Goal: Transaction & Acquisition: Purchase product/service

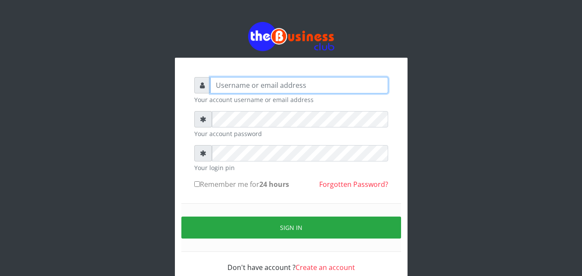
type input "omodaraoluwabukola7@gmail.com"
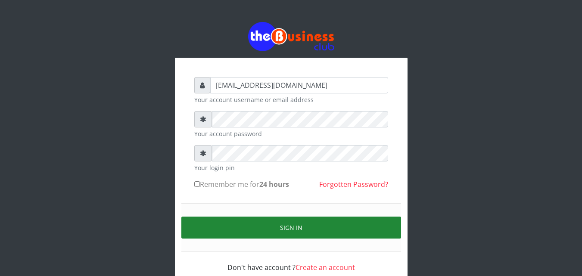
click at [294, 223] on button "Sign in" at bounding box center [292, 228] width 220 height 22
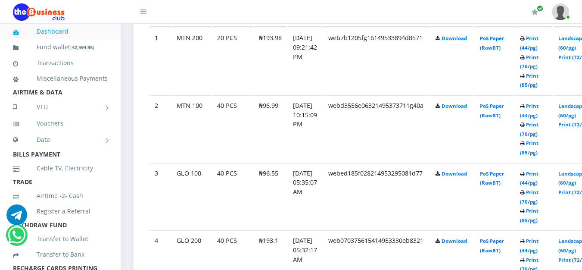
scroll to position [431, 0]
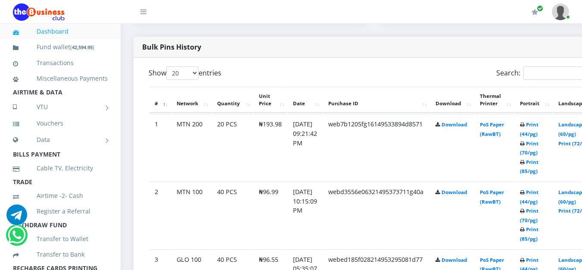
click at [525, 125] on icon at bounding box center [522, 124] width 5 height 5
click at [539, 124] on link "Print (44/pg)" at bounding box center [529, 129] width 19 height 16
click at [539, 194] on link "Print (44/pg)" at bounding box center [529, 197] width 19 height 16
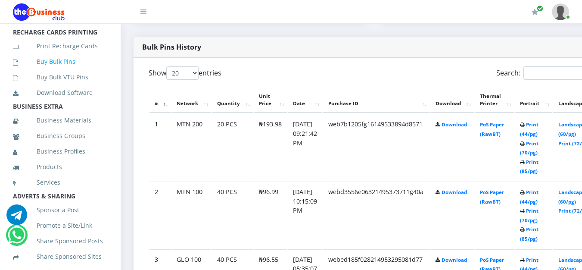
click at [60, 72] on link "Buy Bulk Pins" at bounding box center [60, 62] width 95 height 20
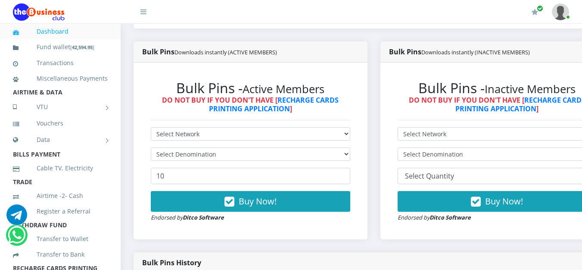
scroll to position [172, 0]
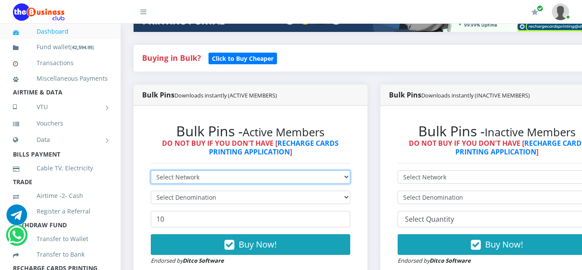
click at [349, 176] on select "Select Network MTN Globacom 9Mobile Airtel" at bounding box center [251, 176] width 200 height 13
select select "MTN"
click at [151, 172] on select "Select Network MTN Globacom 9Mobile Airtel" at bounding box center [251, 176] width 200 height 13
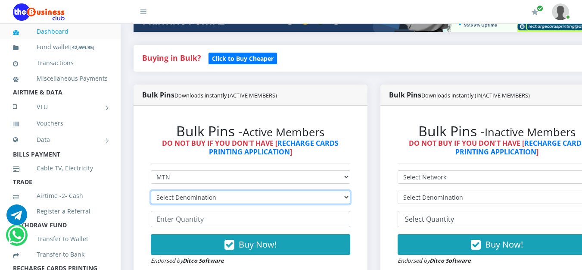
click at [351, 201] on select "Select Denomination MTN NGN100 - ₦96.99 MTN NGN200 - ₦193.98 MTN NGN400 - ₦387.…" at bounding box center [251, 197] width 200 height 13
select select "484.95-500"
click at [151, 192] on select "Select Denomination MTN NGN100 - ₦96.99 MTN NGN200 - ₦193.98 MTN NGN400 - ₦387.…" at bounding box center [251, 197] width 200 height 13
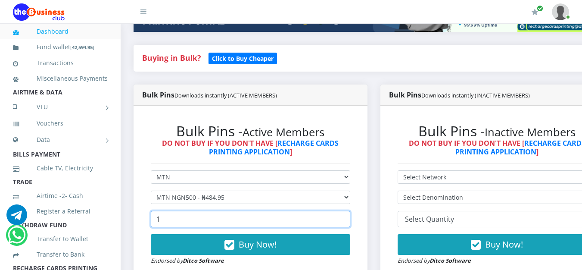
click at [348, 217] on input "1" at bounding box center [251, 219] width 200 height 16
click at [348, 217] on input "2" at bounding box center [251, 219] width 200 height 16
click at [348, 217] on input "3" at bounding box center [251, 219] width 200 height 16
click at [348, 217] on input "4" at bounding box center [251, 219] width 200 height 16
click at [348, 217] on input "5" at bounding box center [251, 219] width 200 height 16
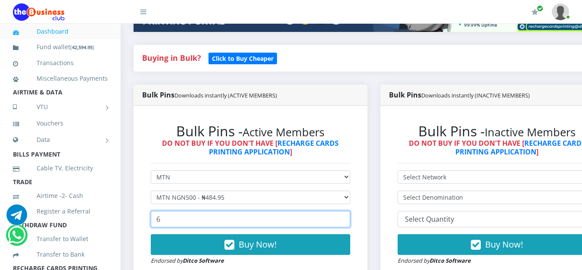
click at [348, 217] on input "6" at bounding box center [251, 219] width 200 height 16
click at [348, 217] on input "7" at bounding box center [251, 219] width 200 height 16
click at [348, 217] on input "8" at bounding box center [251, 219] width 200 height 16
click at [348, 217] on input "9" at bounding box center [251, 219] width 200 height 16
click at [348, 217] on input "10" at bounding box center [251, 219] width 200 height 16
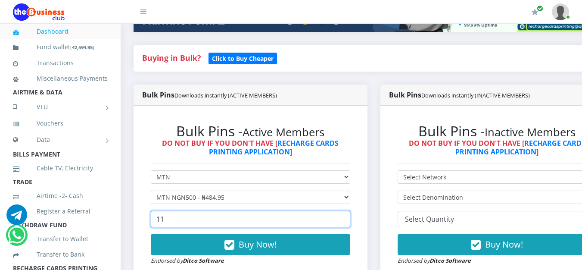
click at [348, 217] on input "11" at bounding box center [251, 219] width 200 height 16
click at [348, 217] on input "12" at bounding box center [251, 219] width 200 height 16
click at [348, 217] on input "13" at bounding box center [251, 219] width 200 height 16
click at [348, 217] on input "14" at bounding box center [251, 219] width 200 height 16
click at [348, 217] on input "15" at bounding box center [251, 219] width 200 height 16
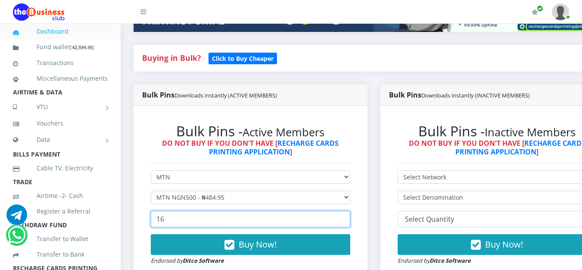
click at [348, 217] on input "16" at bounding box center [251, 219] width 200 height 16
click at [348, 217] on input "17" at bounding box center [251, 219] width 200 height 16
click at [348, 217] on input "18" at bounding box center [251, 219] width 200 height 16
click at [348, 217] on input "19" at bounding box center [251, 219] width 200 height 16
type input "20"
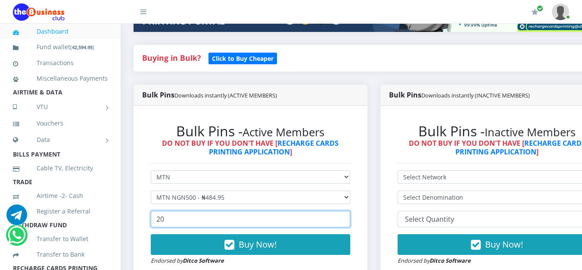
click at [348, 217] on input "20" at bounding box center [251, 219] width 200 height 16
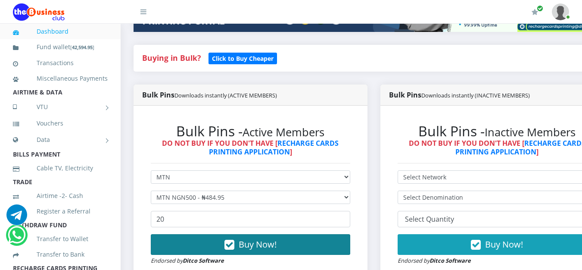
click at [300, 248] on button "Buy Now!" at bounding box center [251, 244] width 200 height 21
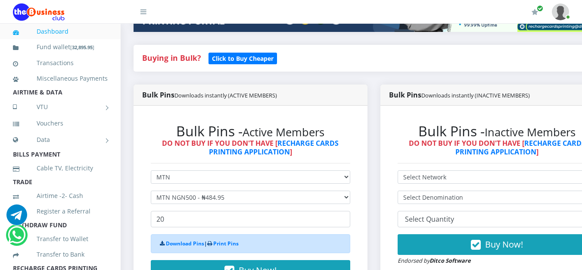
click at [212, 244] on icon at bounding box center [209, 243] width 5 height 5
click at [225, 244] on link "Print Pins" at bounding box center [225, 243] width 25 height 7
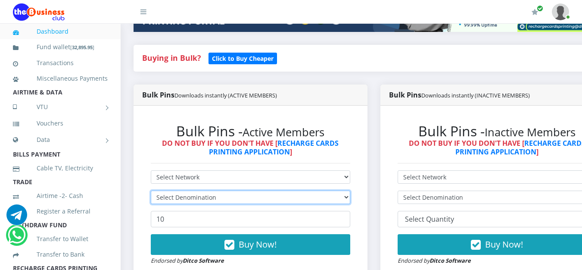
click at [350, 197] on select "Select Denomination" at bounding box center [251, 197] width 200 height 13
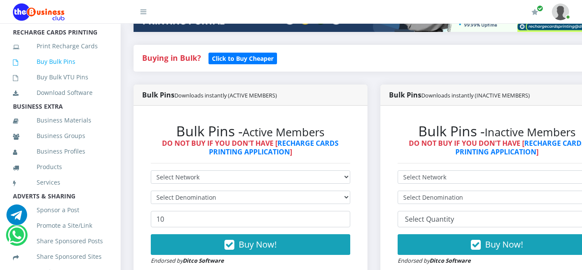
click at [55, 71] on link "Buy Bulk Pins" at bounding box center [60, 62] width 95 height 20
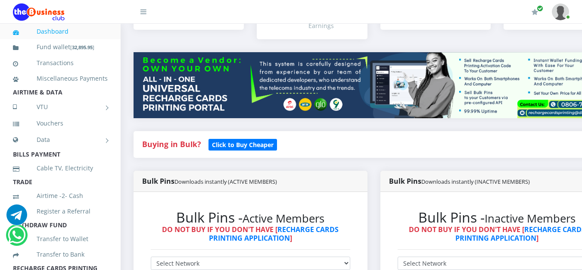
scroll to position [172, 0]
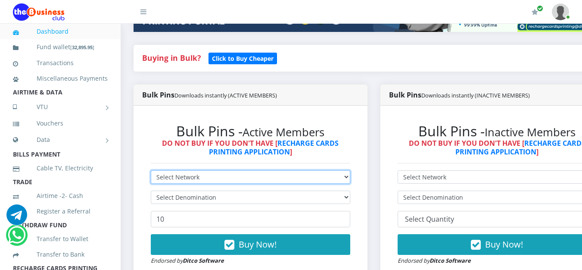
click at [351, 182] on select "Select Network MTN Globacom 9Mobile Airtel" at bounding box center [251, 176] width 200 height 13
select select "MTN"
click at [151, 172] on select "Select Network MTN Globacom 9Mobile Airtel" at bounding box center [251, 176] width 200 height 13
click at [349, 182] on select "Select Network MTN Globacom 9Mobile Airtel" at bounding box center [251, 176] width 200 height 13
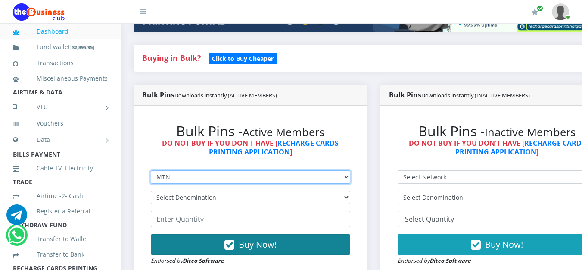
select select "Airtel"
click at [151, 172] on select "Select Network MTN Globacom 9Mobile Airtel" at bounding box center [251, 176] width 200 height 13
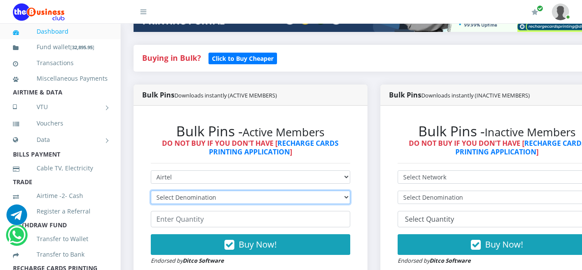
click at [351, 201] on select "Select Denomination Airtel NGN100 - ₦96.38 Airtel NGN200 - ₦192.76 Airtel NGN50…" at bounding box center [251, 197] width 200 height 13
select select "481.9-500"
click at [151, 192] on select "Select Denomination Airtel NGN100 - ₦96.38 Airtel NGN200 - ₦192.76 Airtel NGN50…" at bounding box center [251, 197] width 200 height 13
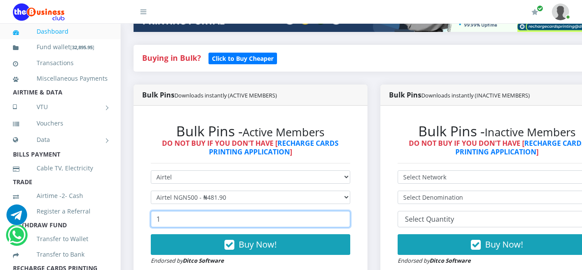
click at [349, 221] on input "1" at bounding box center [251, 219] width 200 height 16
click at [349, 221] on input "2" at bounding box center [251, 219] width 200 height 16
click at [349, 221] on input "3" at bounding box center [251, 219] width 200 height 16
click at [349, 221] on input "4" at bounding box center [251, 219] width 200 height 16
click at [349, 221] on input "7" at bounding box center [251, 219] width 200 height 16
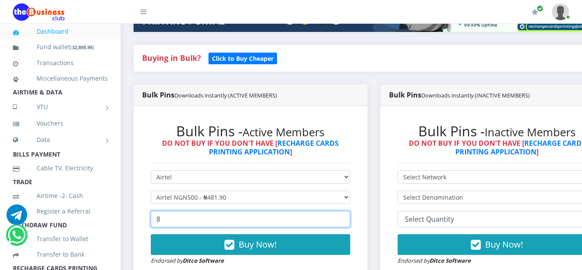
click at [349, 221] on input "8" at bounding box center [251, 219] width 200 height 16
click at [349, 221] on input "9" at bounding box center [251, 219] width 200 height 16
click at [349, 221] on input "10" at bounding box center [251, 219] width 200 height 16
click at [349, 221] on input "11" at bounding box center [251, 219] width 200 height 16
click at [349, 221] on input "12" at bounding box center [251, 219] width 200 height 16
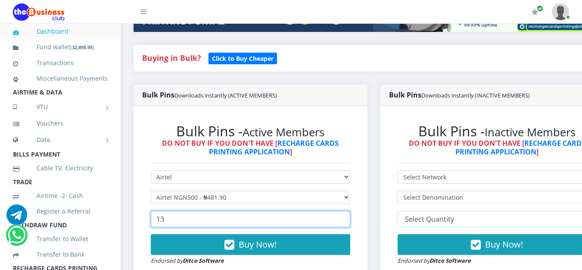
click at [349, 221] on input "13" at bounding box center [251, 219] width 200 height 16
click at [349, 221] on input "14" at bounding box center [251, 219] width 200 height 16
click at [349, 221] on input "15" at bounding box center [251, 219] width 200 height 16
click at [349, 221] on input "16" at bounding box center [251, 219] width 200 height 16
click at [349, 221] on input "17" at bounding box center [251, 219] width 200 height 16
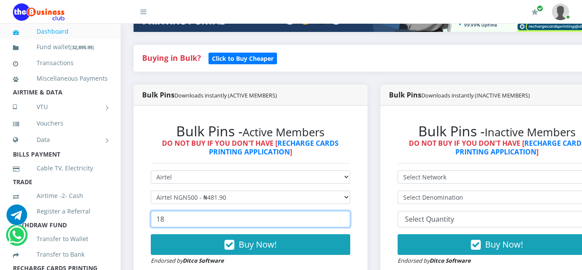
click at [349, 221] on input "18" at bounding box center [251, 219] width 200 height 16
click at [349, 221] on input "19" at bounding box center [251, 219] width 200 height 16
type input "20"
click at [349, 221] on input "20" at bounding box center [251, 219] width 200 height 16
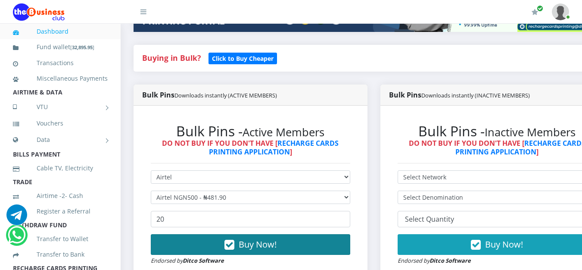
click at [288, 249] on button "Buy Now!" at bounding box center [251, 244] width 200 height 21
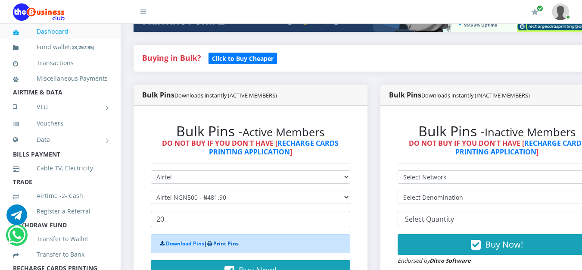
click at [238, 246] on link "Print Pins" at bounding box center [225, 243] width 25 height 7
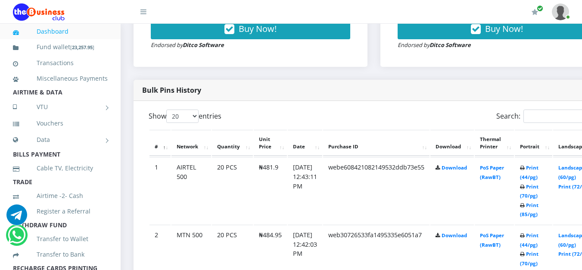
scroll to position [431, 0]
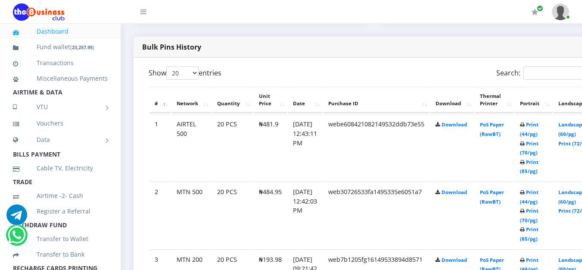
click at [535, 124] on b "Print (44/pg) Print (70/pg) Print (85/pg)" at bounding box center [529, 147] width 19 height 53
click at [539, 128] on link "Print (44/pg)" at bounding box center [529, 129] width 19 height 16
click at [539, 197] on link "Print (44/pg)" at bounding box center [529, 197] width 19 height 16
click at [114, 188] on li "TRADE" at bounding box center [60, 182] width 121 height 12
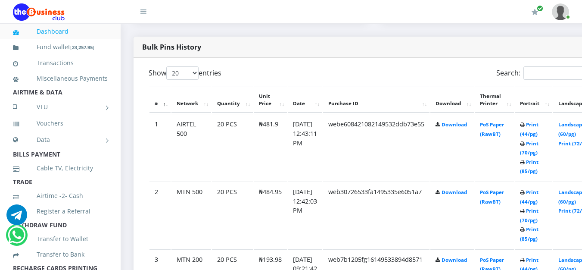
scroll to position [236, 0]
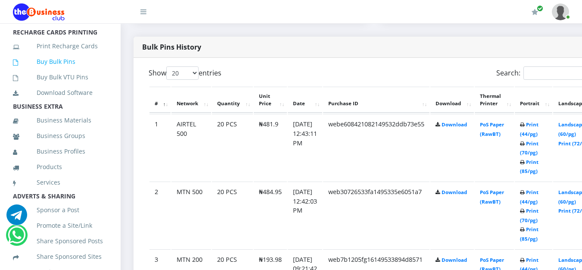
click at [81, 72] on link "Buy Bulk Pins" at bounding box center [60, 62] width 95 height 20
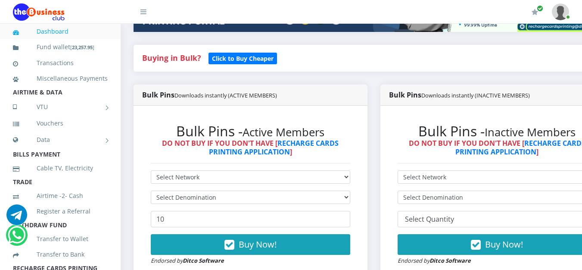
scroll to position [216, 0]
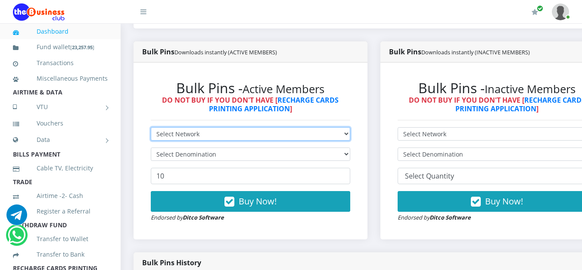
click at [351, 134] on select "Select Network MTN Globacom 9Mobile Airtel" at bounding box center [251, 133] width 200 height 13
select select "Glo"
click at [151, 129] on select "Select Network MTN Globacom 9Mobile Airtel" at bounding box center [251, 133] width 200 height 13
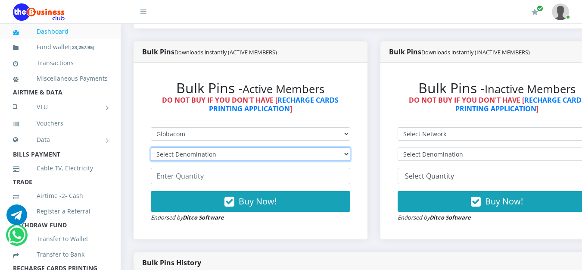
click at [351, 157] on select "Select Denomination Glo NGN100 - ₦96.55 Glo NGN200 - ₦193.10 Glo NGN500 - ₦482.…" at bounding box center [251, 153] width 200 height 13
select select "482.75-500"
click at [151, 149] on select "Select Denomination Glo NGN100 - ₦96.55 Glo NGN200 - ₦193.10 Glo NGN500 - ₦482.…" at bounding box center [251, 153] width 200 height 13
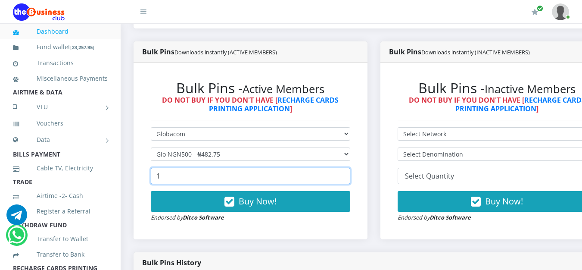
click at [348, 177] on input "1" at bounding box center [251, 176] width 200 height 16
click at [348, 177] on input "2" at bounding box center [251, 176] width 200 height 16
click at [348, 177] on input "3" at bounding box center [251, 176] width 200 height 16
click at [348, 177] on input "4" at bounding box center [251, 176] width 200 height 16
click at [348, 177] on input "5" at bounding box center [251, 176] width 200 height 16
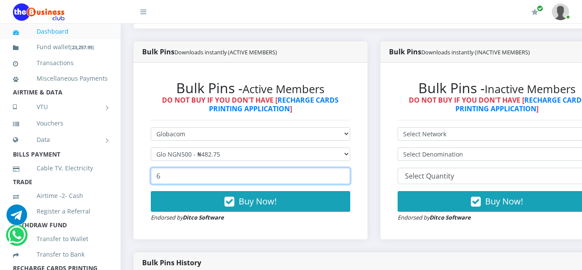
click at [348, 177] on input "6" at bounding box center [251, 176] width 200 height 16
click at [348, 177] on input "7" at bounding box center [251, 176] width 200 height 16
click at [348, 177] on input "8" at bounding box center [251, 176] width 200 height 16
click at [348, 177] on input "9" at bounding box center [251, 176] width 200 height 16
click at [348, 177] on input "10" at bounding box center [251, 176] width 200 height 16
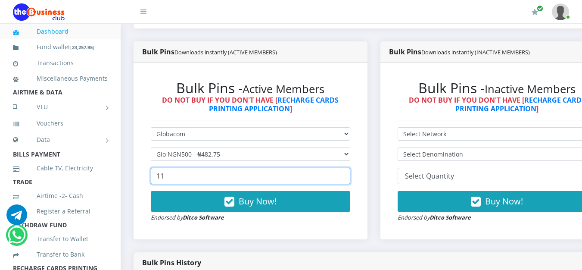
click at [348, 177] on input "11" at bounding box center [251, 176] width 200 height 16
click at [348, 177] on input "12" at bounding box center [251, 176] width 200 height 16
click at [348, 177] on input "13" at bounding box center [251, 176] width 200 height 16
click at [348, 177] on input "14" at bounding box center [251, 176] width 200 height 16
click at [348, 177] on input "16" at bounding box center [251, 176] width 200 height 16
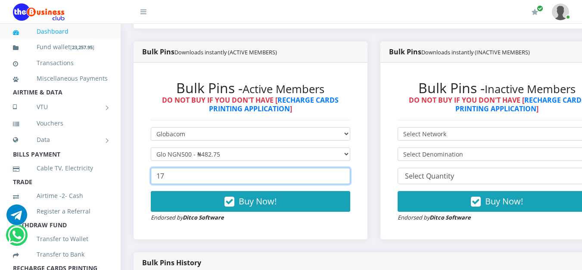
click at [348, 177] on input "17" at bounding box center [251, 176] width 200 height 16
click at [348, 177] on input "18" at bounding box center [251, 176] width 200 height 16
click at [348, 177] on input "19" at bounding box center [251, 176] width 200 height 16
type input "20"
click at [348, 177] on input "20" at bounding box center [251, 176] width 200 height 16
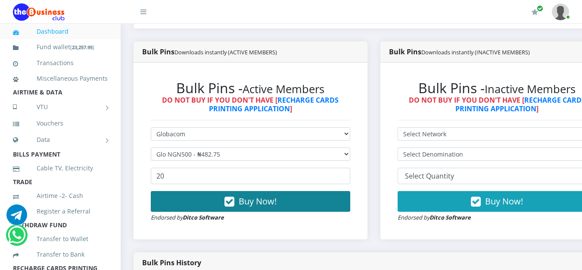
click at [302, 210] on button "Buy Now!" at bounding box center [251, 201] width 200 height 21
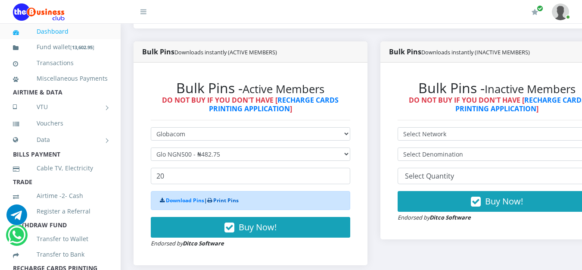
click at [219, 204] on link "Print Pins" at bounding box center [225, 200] width 25 height 7
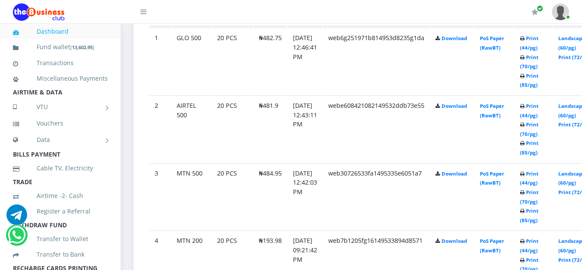
scroll to position [474, 0]
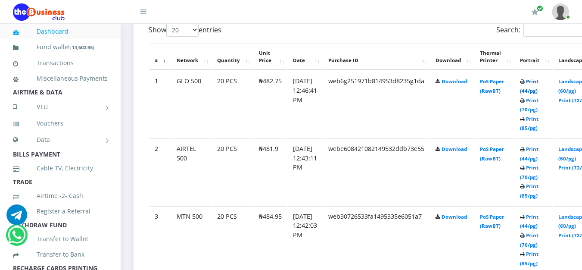
click at [539, 82] on link "Print (44/pg)" at bounding box center [529, 86] width 19 height 16
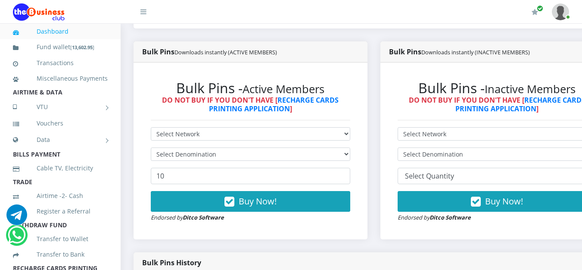
scroll to position [236, 0]
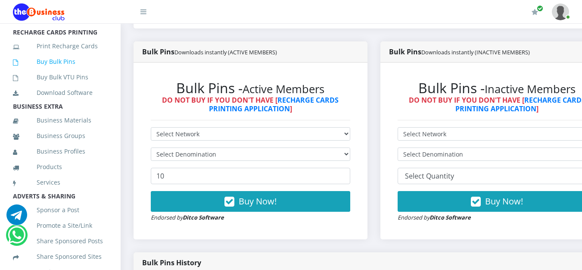
click at [53, 72] on link "Buy Bulk Pins" at bounding box center [60, 62] width 95 height 20
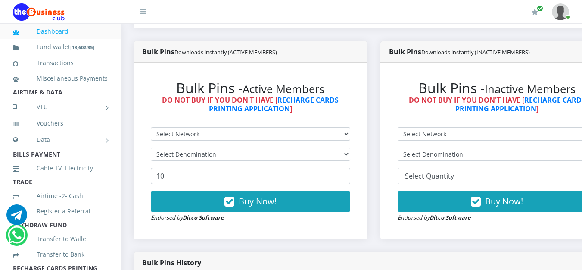
scroll to position [259, 0]
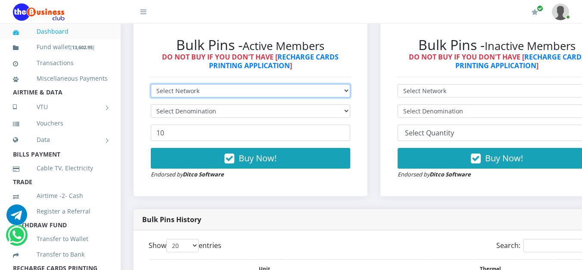
click at [351, 93] on select "Select Network MTN Globacom 9Mobile Airtel" at bounding box center [251, 90] width 200 height 13
select select "Airtel"
click at [151, 86] on select "Select Network MTN Globacom 9Mobile Airtel" at bounding box center [251, 90] width 200 height 13
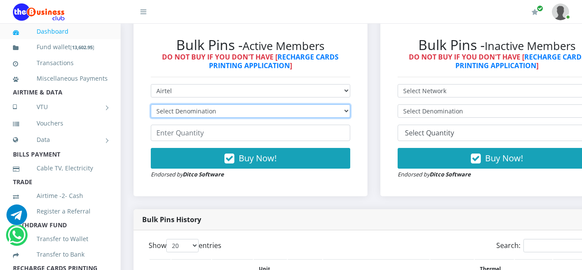
click at [351, 113] on select "Select Denomination Airtel NGN100 - ₦96.38 Airtel NGN200 - ₦192.76 Airtel NGN50…" at bounding box center [251, 110] width 200 height 13
select select "192.76-200"
click at [151, 106] on select "Select Denomination Airtel NGN100 - ₦96.38 Airtel NGN200 - ₦192.76 Airtel NGN50…" at bounding box center [251, 110] width 200 height 13
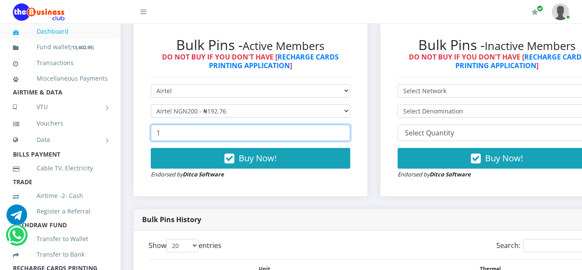
click at [348, 132] on input "1" at bounding box center [251, 133] width 200 height 16
click at [348, 132] on input "2" at bounding box center [251, 133] width 200 height 16
click at [348, 132] on input "3" at bounding box center [251, 133] width 200 height 16
click at [348, 132] on input "4" at bounding box center [251, 133] width 200 height 16
click at [348, 132] on input "5" at bounding box center [251, 133] width 200 height 16
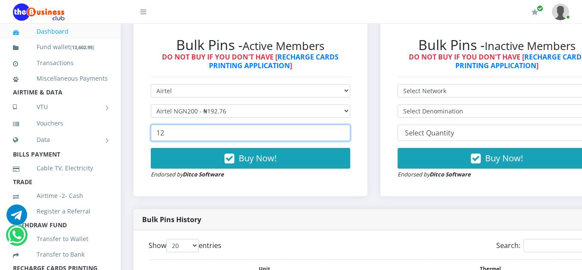
click at [348, 132] on input "12" at bounding box center [251, 133] width 200 height 16
click at [348, 132] on input "13" at bounding box center [251, 133] width 200 height 16
click at [348, 132] on input "14" at bounding box center [251, 133] width 200 height 16
click at [348, 132] on input "15" at bounding box center [251, 133] width 200 height 16
click at [348, 132] on input "16" at bounding box center [251, 133] width 200 height 16
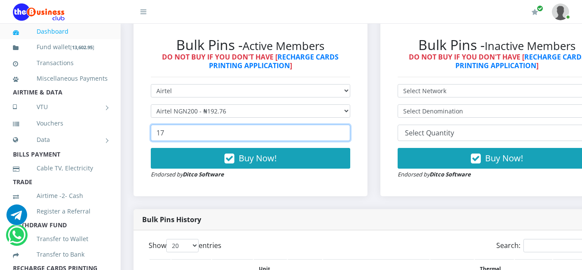
click at [348, 132] on input "17" at bounding box center [251, 133] width 200 height 16
click at [348, 132] on input "18" at bounding box center [251, 133] width 200 height 16
click at [348, 132] on input "19" at bounding box center [251, 133] width 200 height 16
click at [348, 132] on input "20" at bounding box center [251, 133] width 200 height 16
click at [348, 132] on input "21" at bounding box center [251, 133] width 200 height 16
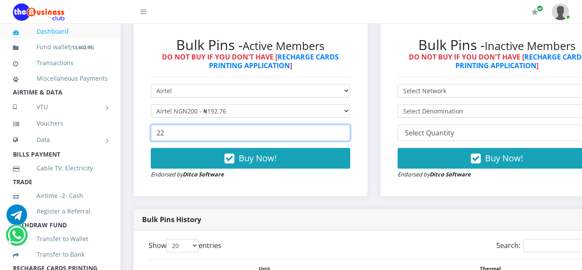
click at [348, 132] on input "22" at bounding box center [251, 133] width 200 height 16
click at [348, 132] on input "23" at bounding box center [251, 133] width 200 height 16
click at [348, 132] on input "24" at bounding box center [251, 133] width 200 height 16
click at [350, 138] on input "23" at bounding box center [251, 133] width 200 height 16
click at [350, 138] on input "22" at bounding box center [251, 133] width 200 height 16
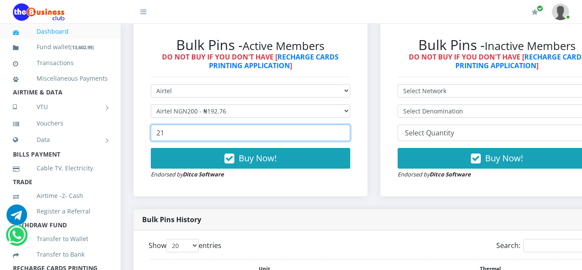
click at [350, 138] on input "21" at bounding box center [251, 133] width 200 height 16
type input "20"
click at [350, 138] on input "20" at bounding box center [251, 133] width 200 height 16
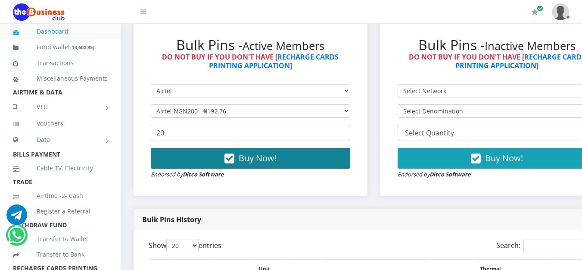
click at [295, 158] on button "Buy Now!" at bounding box center [251, 158] width 200 height 21
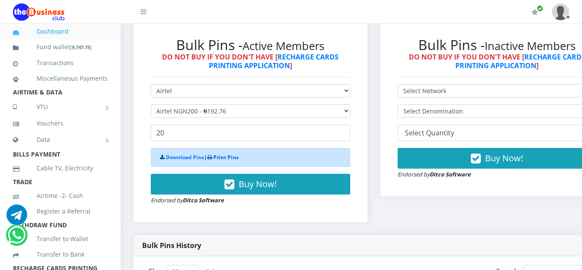
click at [238, 159] on link "Print Pins" at bounding box center [225, 156] width 25 height 7
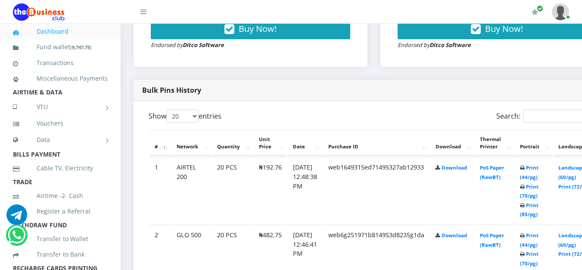
scroll to position [431, 0]
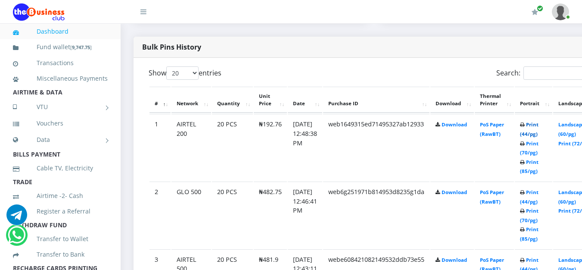
click at [539, 127] on link "Print (44/pg)" at bounding box center [529, 129] width 19 height 16
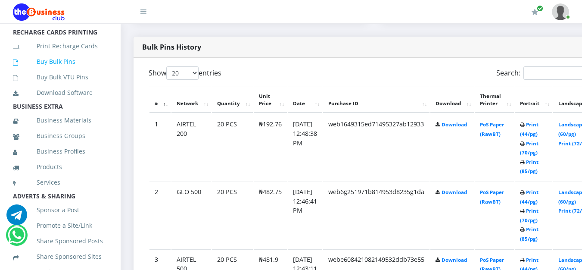
click at [74, 72] on link "Buy Bulk Pins" at bounding box center [60, 62] width 95 height 20
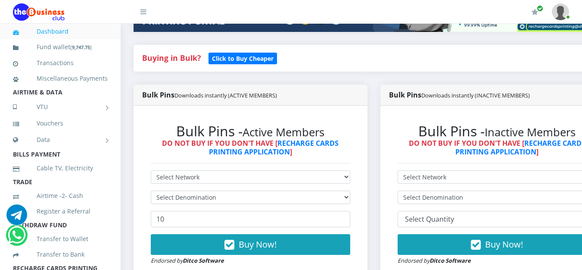
scroll to position [216, 0]
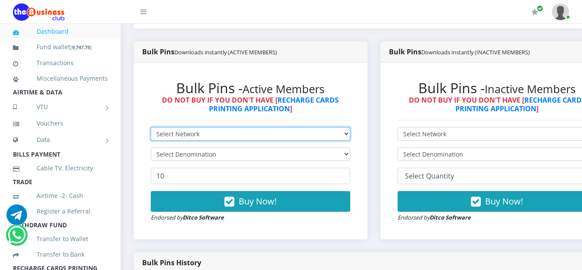
click at [351, 136] on select "Select Network MTN Globacom 9Mobile Airtel" at bounding box center [251, 133] width 200 height 13
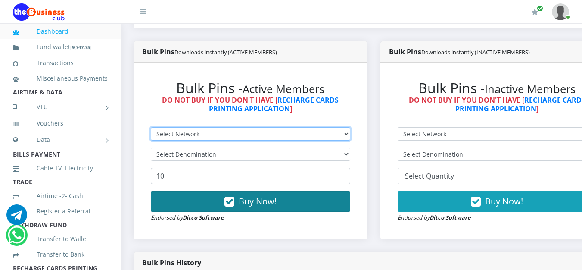
select select "Airtel"
click at [151, 129] on select "Select Network MTN Globacom 9Mobile Airtel" at bounding box center [251, 133] width 200 height 13
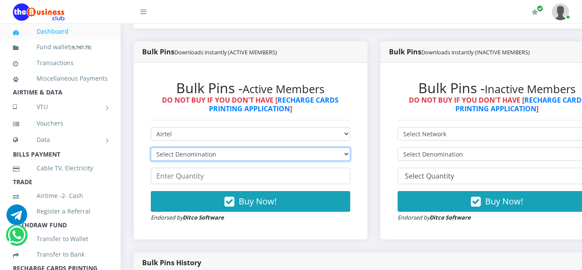
click at [351, 157] on select "Select Denomination Airtel NGN100 - ₦96.38 Airtel NGN200 - ₦192.76 Airtel NGN50…" at bounding box center [251, 153] width 200 height 13
select select "96.38-100"
click at [151, 149] on select "Select Denomination Airtel NGN100 - ₦96.38 Airtel NGN200 - ₦192.76 Airtel NGN50…" at bounding box center [251, 153] width 200 height 13
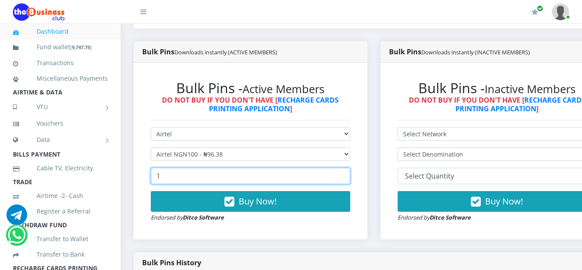
click at [349, 175] on input "1" at bounding box center [251, 176] width 200 height 16
click at [349, 175] on input "2" at bounding box center [251, 176] width 200 height 16
click at [349, 175] on input "3" at bounding box center [251, 176] width 200 height 16
click at [349, 175] on input "4" at bounding box center [251, 176] width 200 height 16
click at [349, 175] on input "15" at bounding box center [251, 176] width 200 height 16
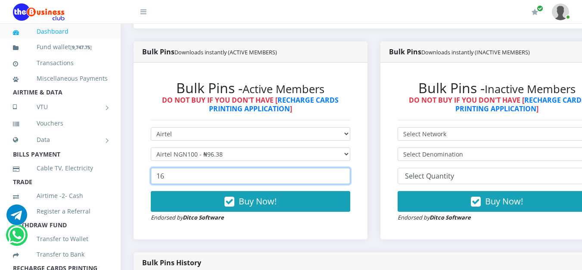
click at [349, 175] on input "16" at bounding box center [251, 176] width 200 height 16
click at [349, 175] on input "17" at bounding box center [251, 176] width 200 height 16
click at [349, 175] on input "18" at bounding box center [251, 176] width 200 height 16
click at [349, 175] on input "19" at bounding box center [251, 176] width 200 height 16
click at [349, 175] on input "20" at bounding box center [251, 176] width 200 height 16
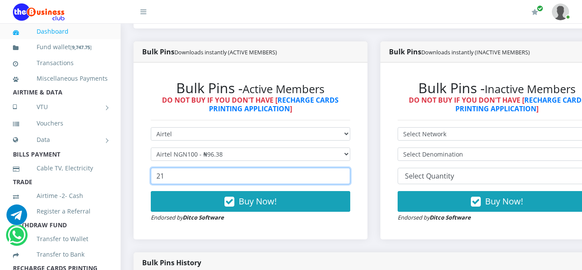
click at [349, 175] on input "21" at bounding box center [251, 176] width 200 height 16
click at [349, 175] on input "22" at bounding box center [251, 176] width 200 height 16
click at [349, 175] on input "23" at bounding box center [251, 176] width 200 height 16
click at [349, 175] on input "24" at bounding box center [251, 176] width 200 height 16
click at [349, 175] on input "25" at bounding box center [251, 176] width 200 height 16
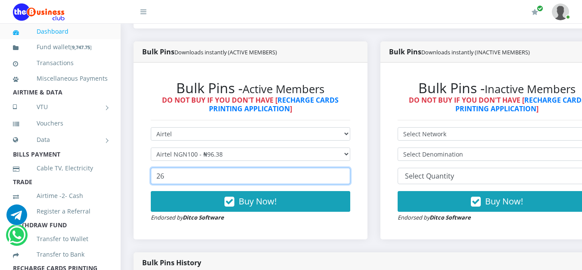
click at [349, 175] on input "26" at bounding box center [251, 176] width 200 height 16
click at [349, 175] on input "27" at bounding box center [251, 176] width 200 height 16
click at [349, 175] on input "28" at bounding box center [251, 176] width 200 height 16
click at [349, 175] on input "29" at bounding box center [251, 176] width 200 height 16
click at [349, 175] on input "30" at bounding box center [251, 176] width 200 height 16
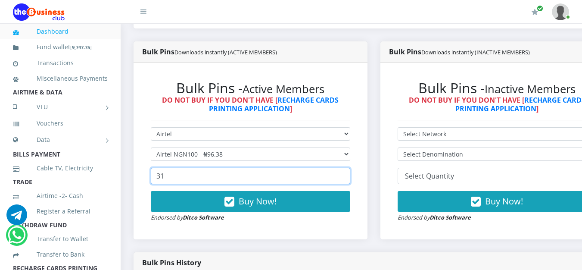
click at [349, 175] on input "31" at bounding box center [251, 176] width 200 height 16
click at [349, 175] on input "32" at bounding box center [251, 176] width 200 height 16
click at [349, 175] on input "33" at bounding box center [251, 176] width 200 height 16
click at [349, 175] on input "34" at bounding box center [251, 176] width 200 height 16
click at [349, 175] on input "35" at bounding box center [251, 176] width 200 height 16
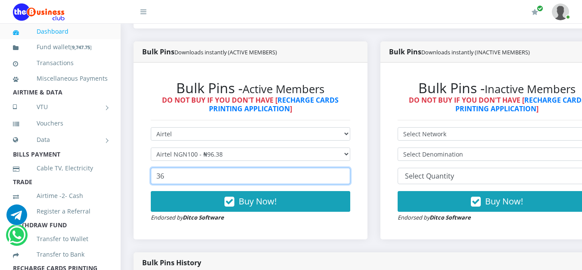
click at [349, 175] on input "36" at bounding box center [251, 176] width 200 height 16
click at [349, 175] on input "37" at bounding box center [251, 176] width 200 height 16
click at [349, 175] on input "38" at bounding box center [251, 176] width 200 height 16
click at [349, 175] on input "39" at bounding box center [251, 176] width 200 height 16
type input "40"
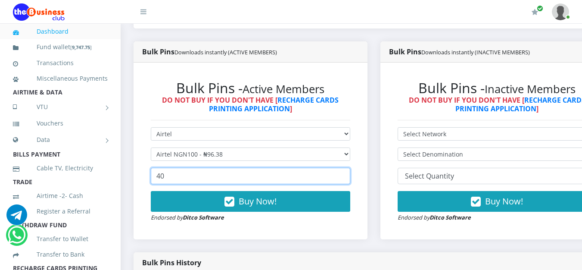
click at [349, 175] on input "40" at bounding box center [251, 176] width 200 height 16
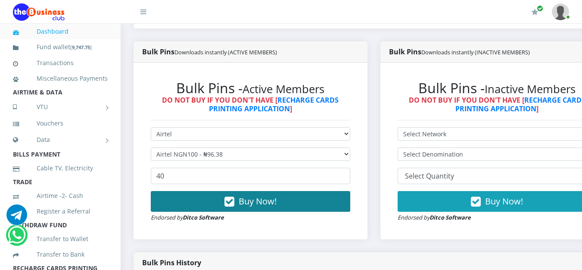
click at [274, 204] on span "Buy Now!" at bounding box center [258, 201] width 38 height 12
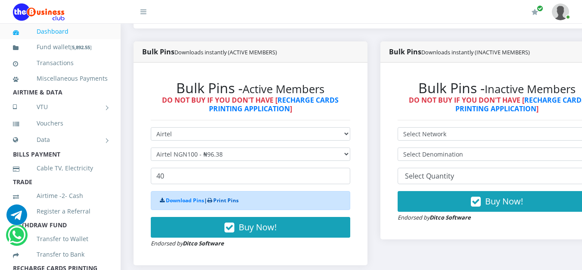
click at [229, 202] on link "Print Pins" at bounding box center [225, 200] width 25 height 7
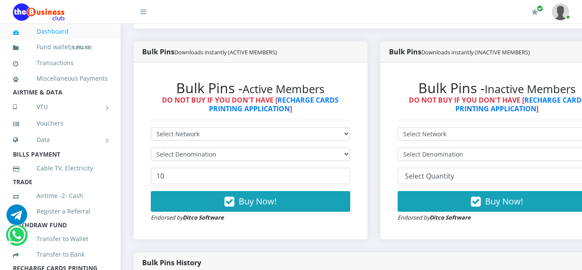
scroll to position [388, 0]
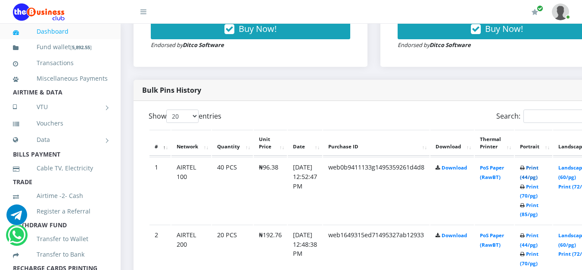
click at [539, 171] on link "Print (44/pg)" at bounding box center [529, 172] width 19 height 16
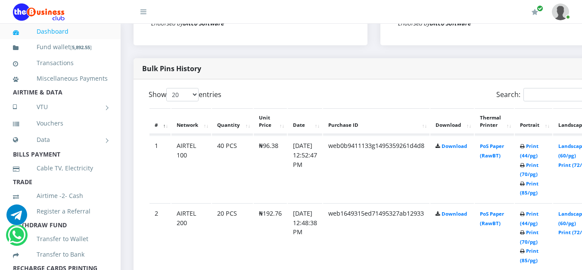
scroll to position [388, 0]
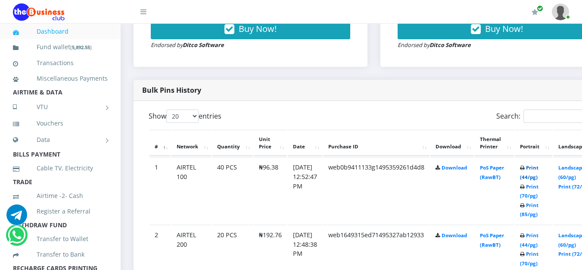
click at [539, 170] on link "Print (44/pg)" at bounding box center [529, 172] width 19 height 16
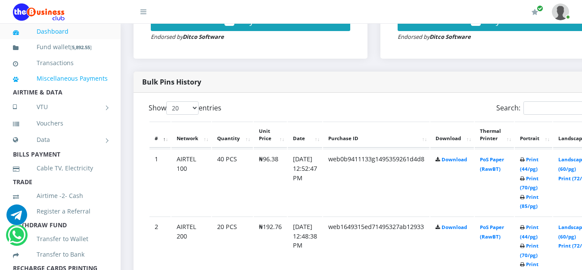
scroll to position [388, 0]
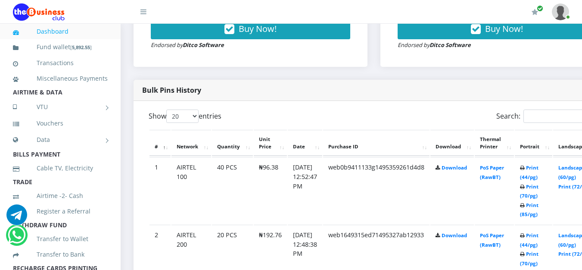
click at [113, 160] on li "BILLS PAYMENT" at bounding box center [60, 154] width 121 height 12
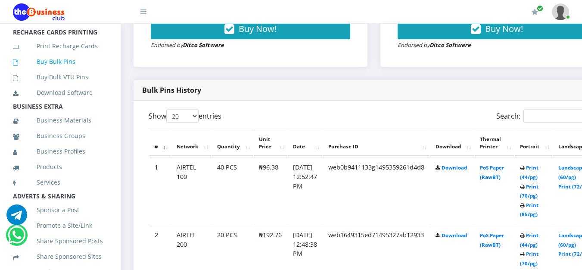
click at [78, 69] on link "Buy Bulk Pins" at bounding box center [60, 62] width 95 height 20
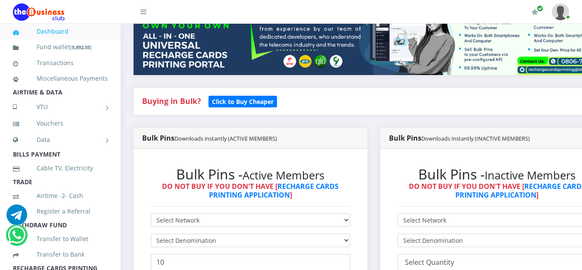
scroll to position [172, 0]
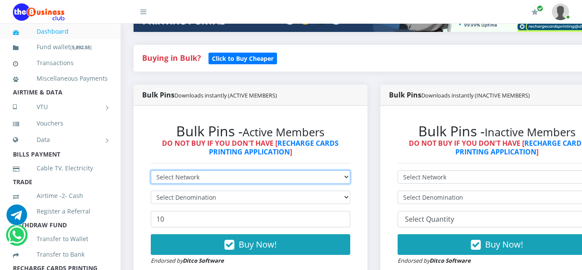
click at [340, 179] on select "Select Network MTN Globacom 9Mobile Airtel" at bounding box center [251, 176] width 200 height 13
select select "MTN"
click at [151, 172] on select "Select Network MTN Globacom 9Mobile Airtel" at bounding box center [251, 176] width 200 height 13
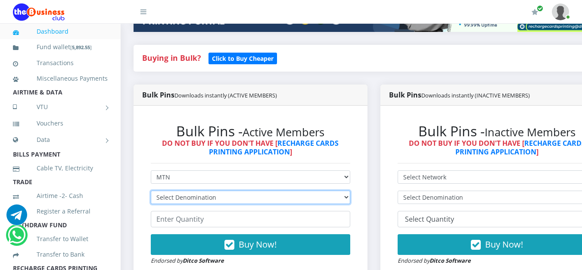
click at [351, 200] on select "Select Denomination MTN NGN100 - ₦96.99 MTN NGN200 - ₦193.98 MTN NGN400 - ₦387.…" at bounding box center [251, 197] width 200 height 13
select select "969.9-1000"
click at [151, 192] on select "Select Denomination MTN NGN100 - ₦96.99 MTN NGN200 - ₦193.98 MTN NGN400 - ₦387.…" at bounding box center [251, 197] width 200 height 13
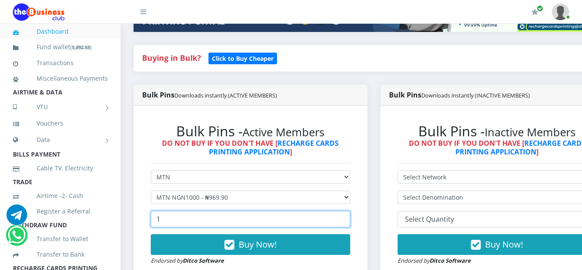
click at [350, 217] on input "1" at bounding box center [251, 219] width 200 height 16
click at [350, 217] on input "2" at bounding box center [251, 219] width 200 height 16
click at [350, 217] on input "3" at bounding box center [251, 219] width 200 height 16
click at [350, 217] on input "4" at bounding box center [251, 219] width 200 height 16
click at [350, 217] on input "5" at bounding box center [251, 219] width 200 height 16
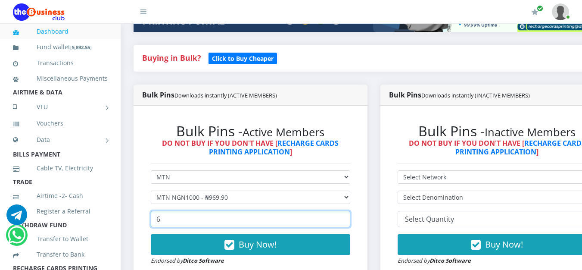
click at [350, 217] on input "6" at bounding box center [251, 219] width 200 height 16
type input "5"
click at [350, 225] on input "5" at bounding box center [251, 219] width 200 height 16
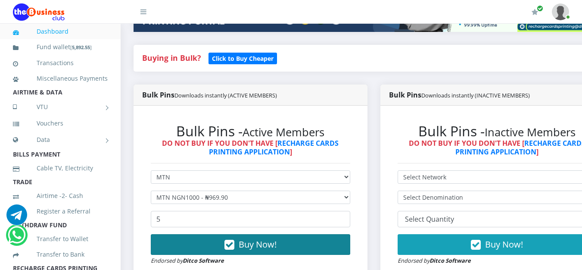
click at [289, 244] on button "Buy Now!" at bounding box center [251, 244] width 200 height 21
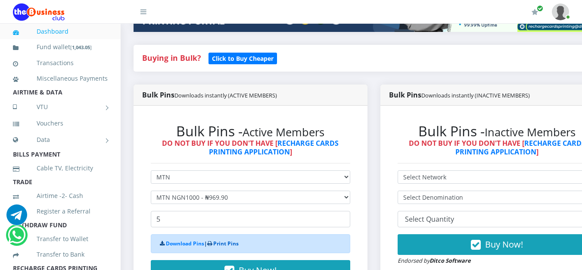
click at [233, 245] on link "Print Pins" at bounding box center [225, 243] width 25 height 7
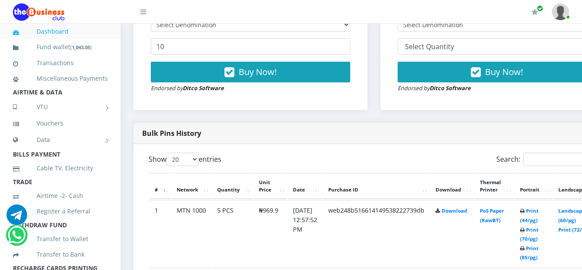
scroll to position [431, 0]
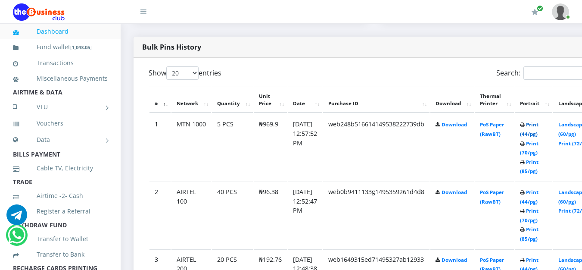
click at [539, 127] on link "Print (44/pg)" at bounding box center [529, 129] width 19 height 16
click at [539, 193] on link "Print (44/pg)" at bounding box center [529, 197] width 19 height 16
click at [539, 192] on link "Print (44/pg)" at bounding box center [529, 197] width 19 height 16
click at [539, 194] on link "Print (44/pg)" at bounding box center [529, 197] width 19 height 16
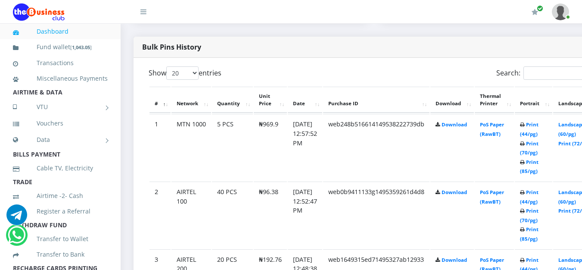
scroll to position [345, 0]
